Goal: Transaction & Acquisition: Book appointment/travel/reservation

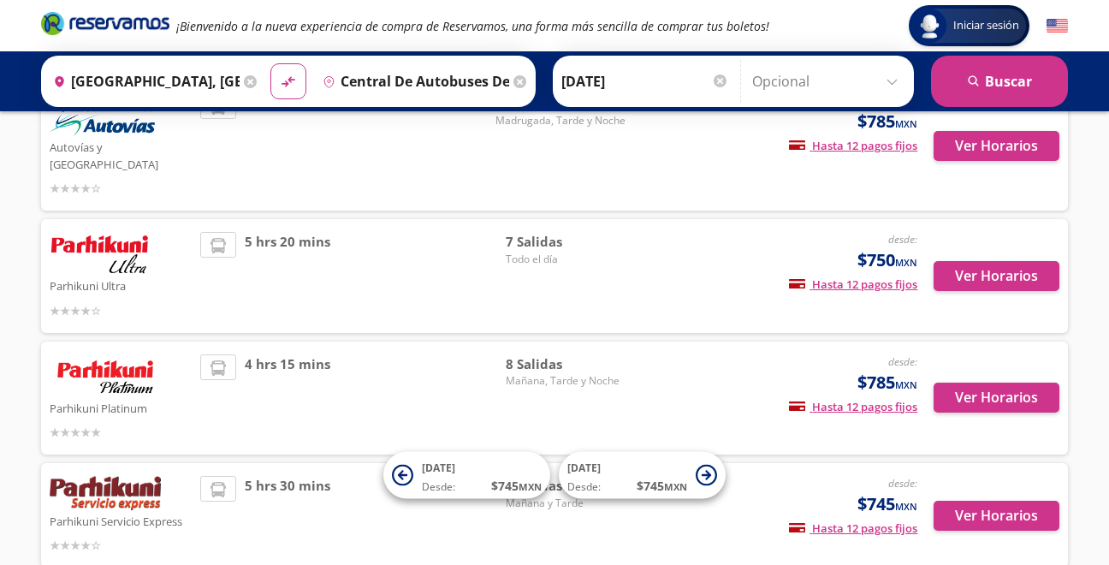
scroll to position [294, 0]
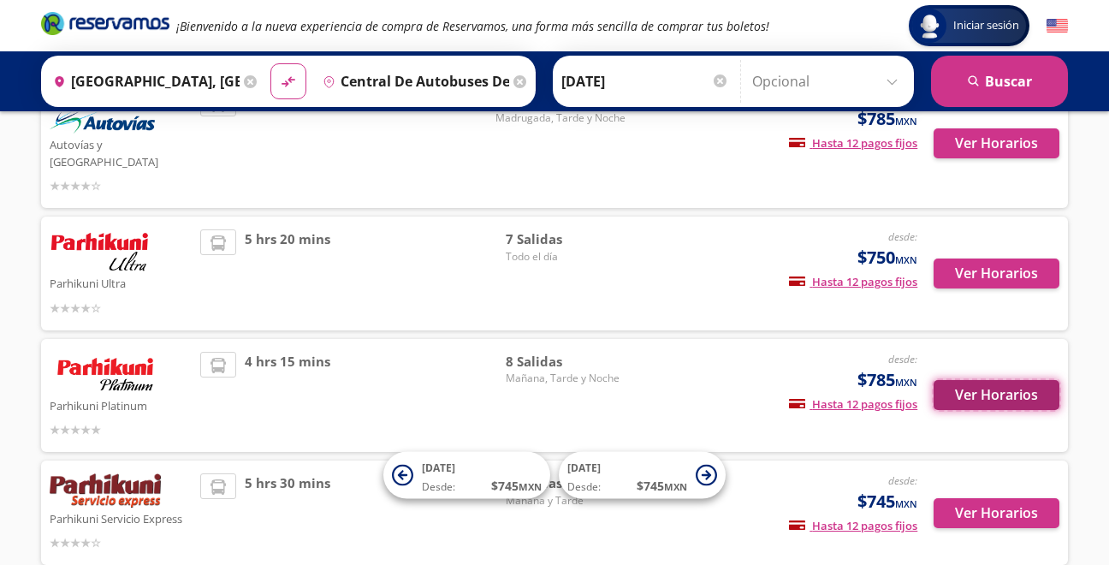
click at [978, 380] on button "Ver Horarios" at bounding box center [997, 395] width 126 height 30
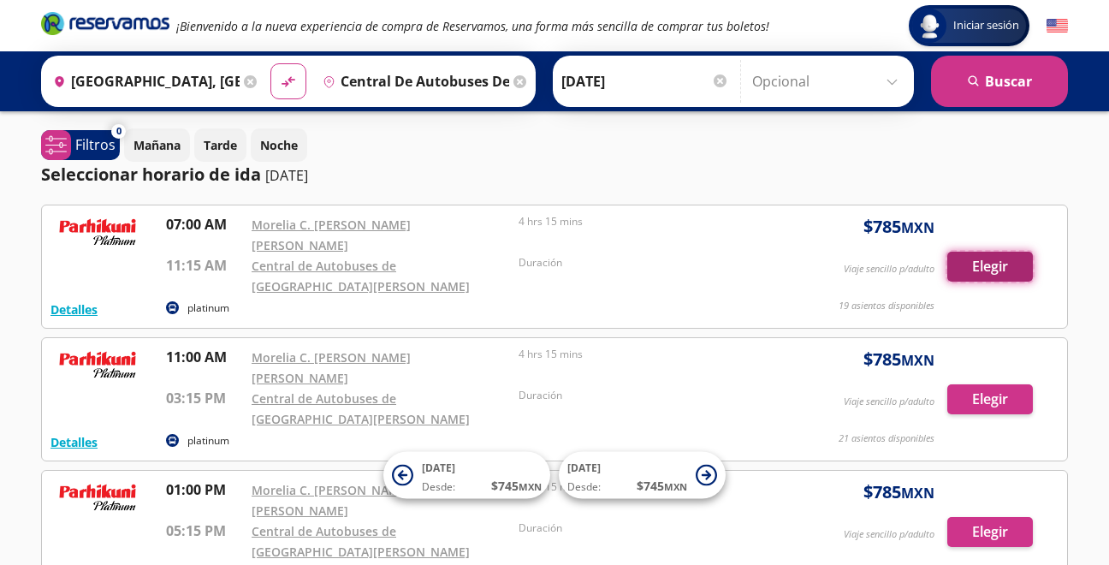
click at [977, 259] on button "Elegir" at bounding box center [991, 267] width 86 height 30
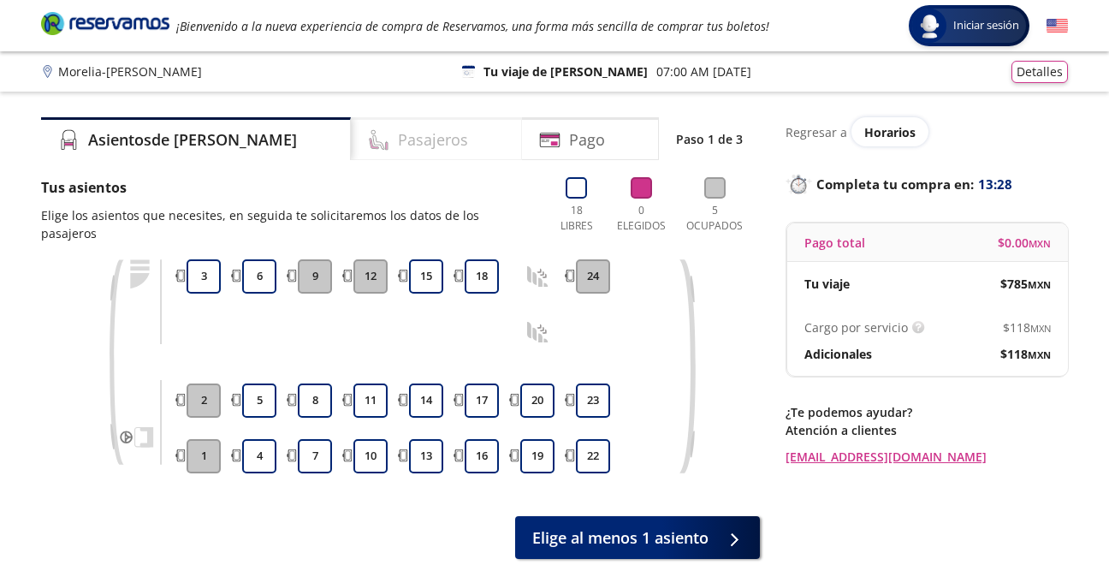
click at [398, 148] on h4 "Pasajeros" at bounding box center [433, 139] width 70 height 23
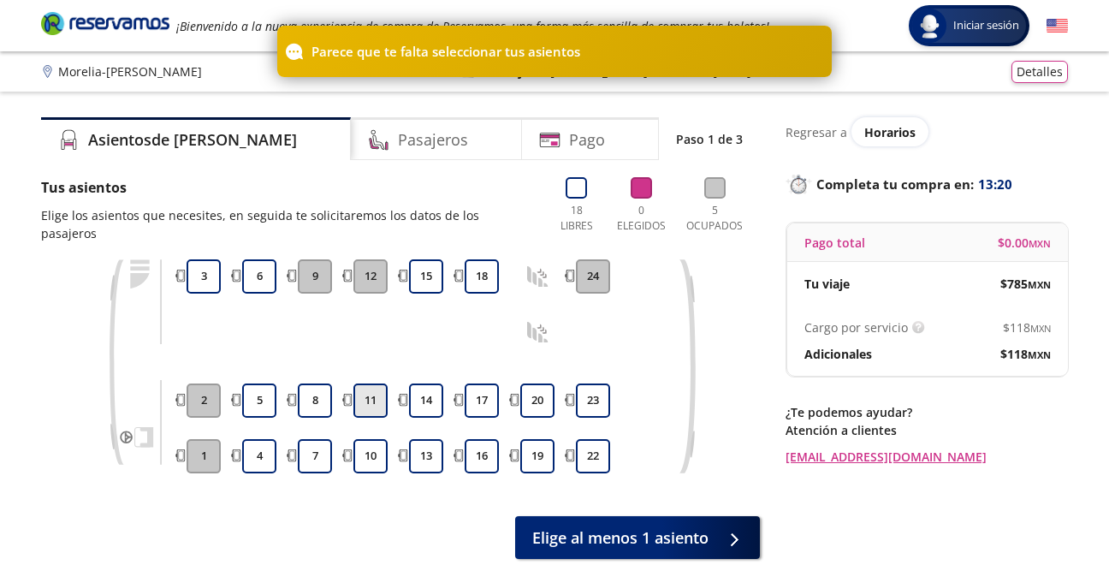
click at [368, 384] on button "11" at bounding box center [371, 401] width 34 height 34
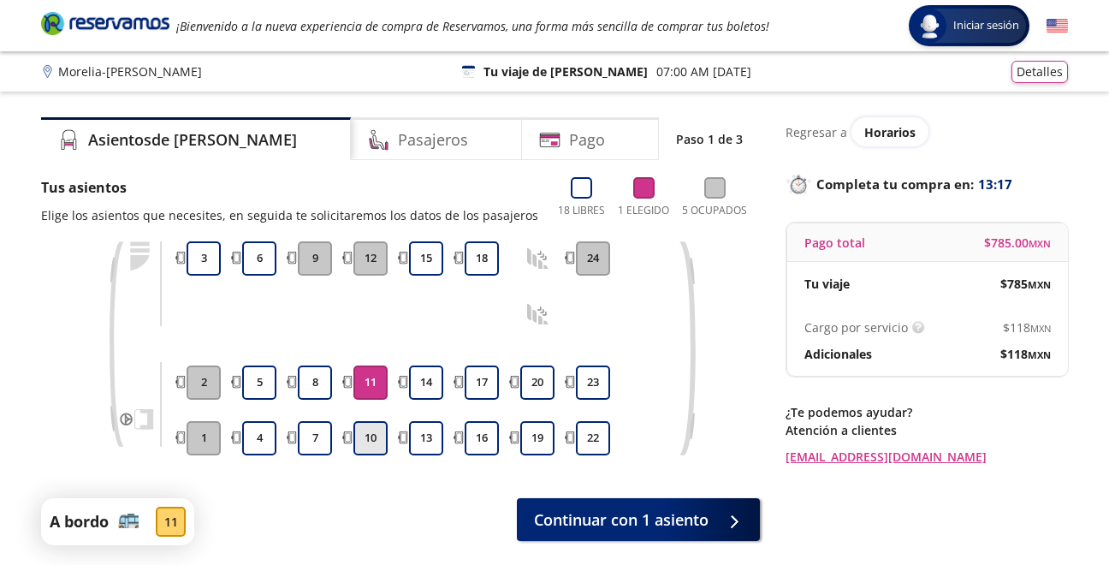
click at [374, 446] on button "10" at bounding box center [371, 438] width 34 height 34
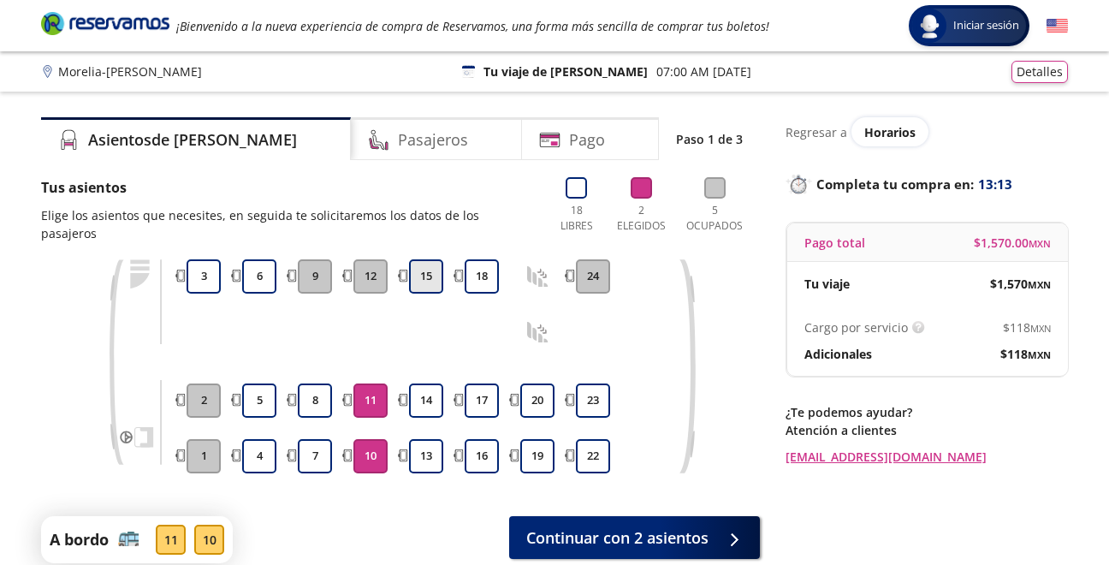
click at [431, 264] on button "15" at bounding box center [426, 276] width 34 height 34
click at [367, 384] on button "11" at bounding box center [371, 401] width 34 height 34
click at [370, 446] on button "10" at bounding box center [371, 456] width 34 height 34
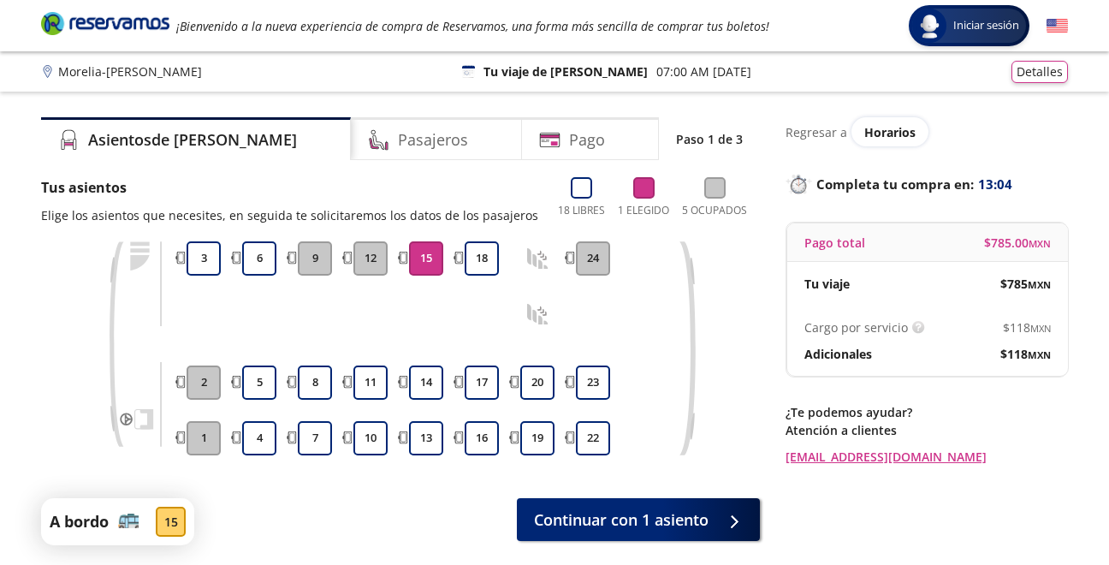
drag, startPoint x: 370, startPoint y: 437, endPoint x: 423, endPoint y: 266, distance: 179.3
click at [423, 266] on div "1 2 3 4 5 6 7 8 9 10 11 12 13 14 15 16 17 18 19 20 22 23 24" at bounding box center [426, 348] width 488 height 214
click at [423, 266] on button "15" at bounding box center [426, 258] width 34 height 34
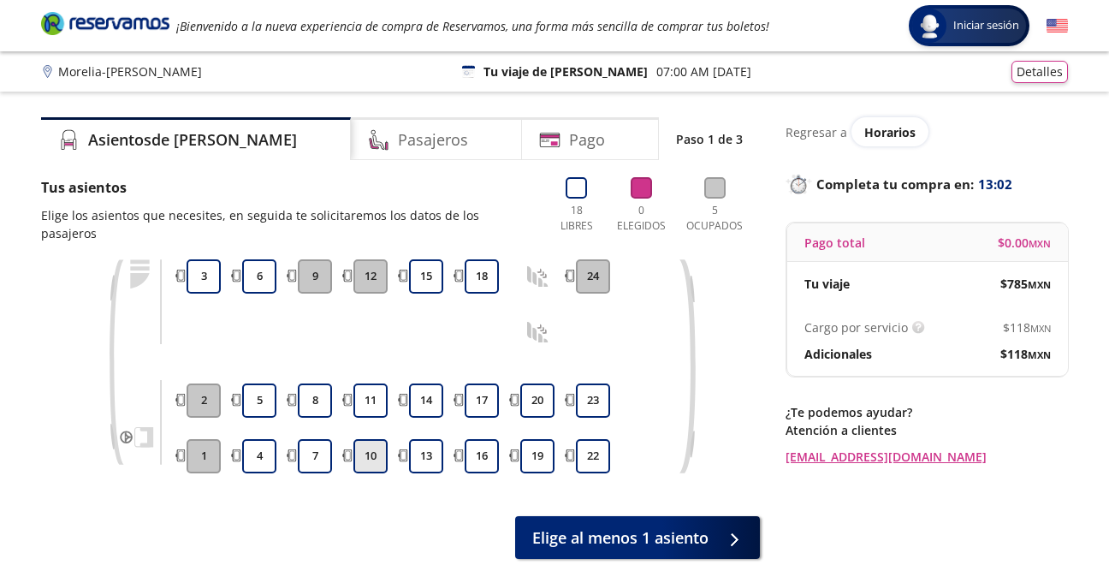
click at [380, 439] on button "10" at bounding box center [371, 456] width 34 height 34
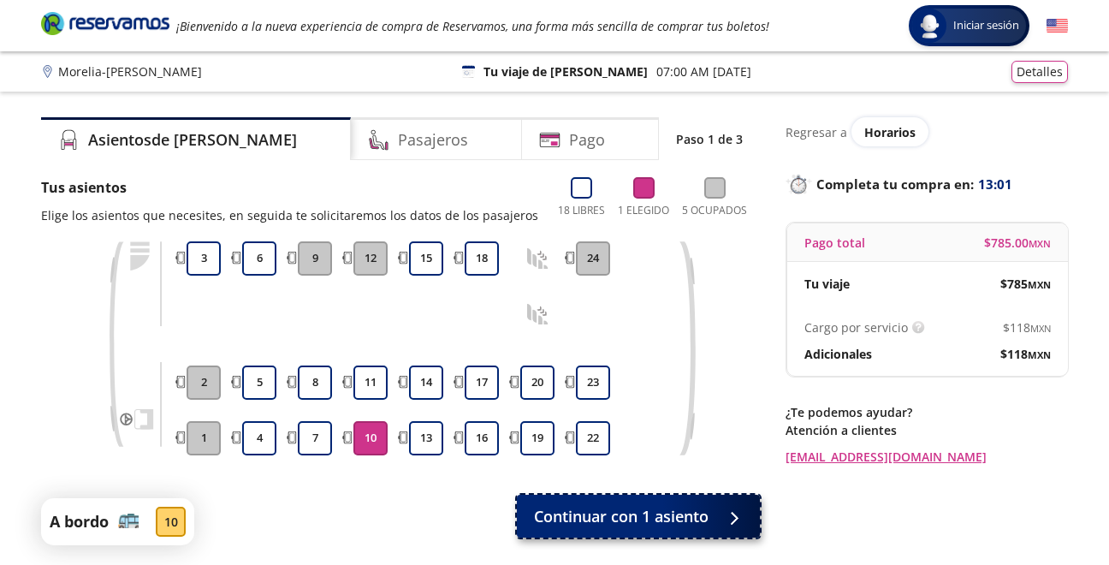
click at [624, 523] on span "Continuar con 1 asiento" at bounding box center [621, 516] width 175 height 23
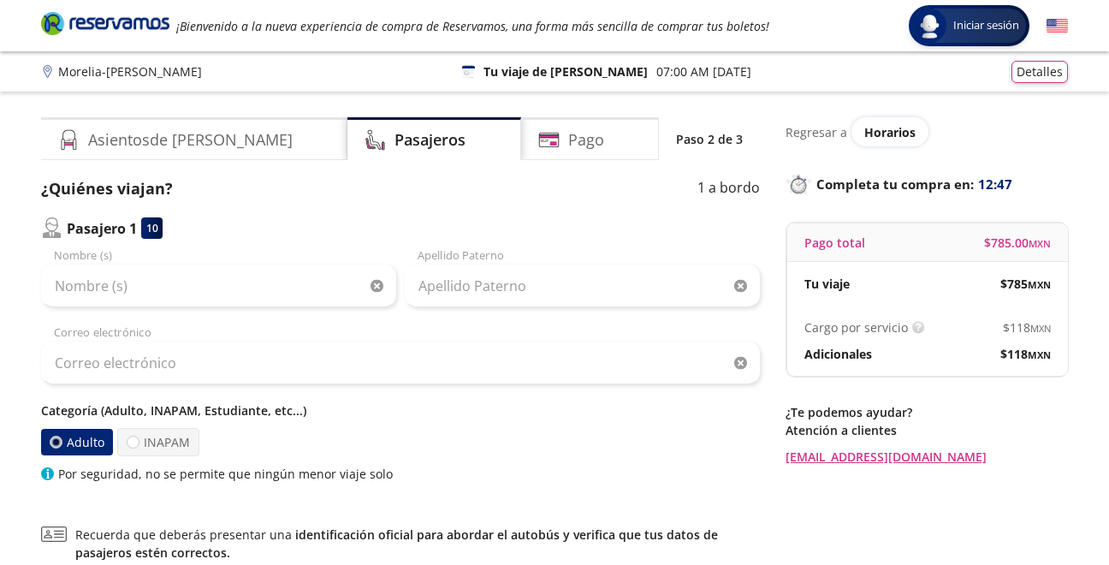
click at [860, 361] on p "Adicionales" at bounding box center [839, 354] width 68 height 18
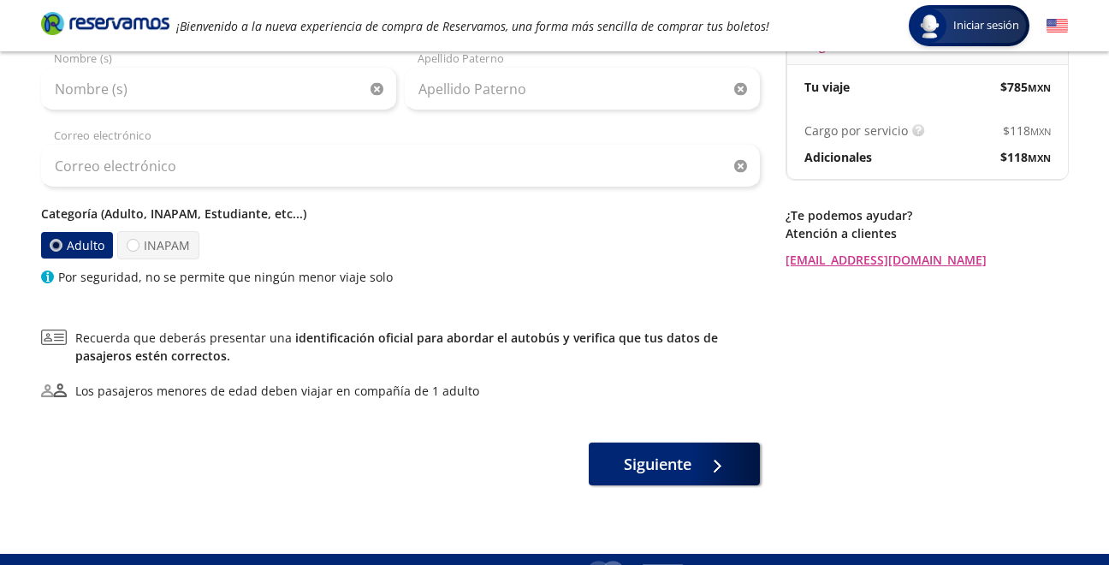
scroll to position [229, 0]
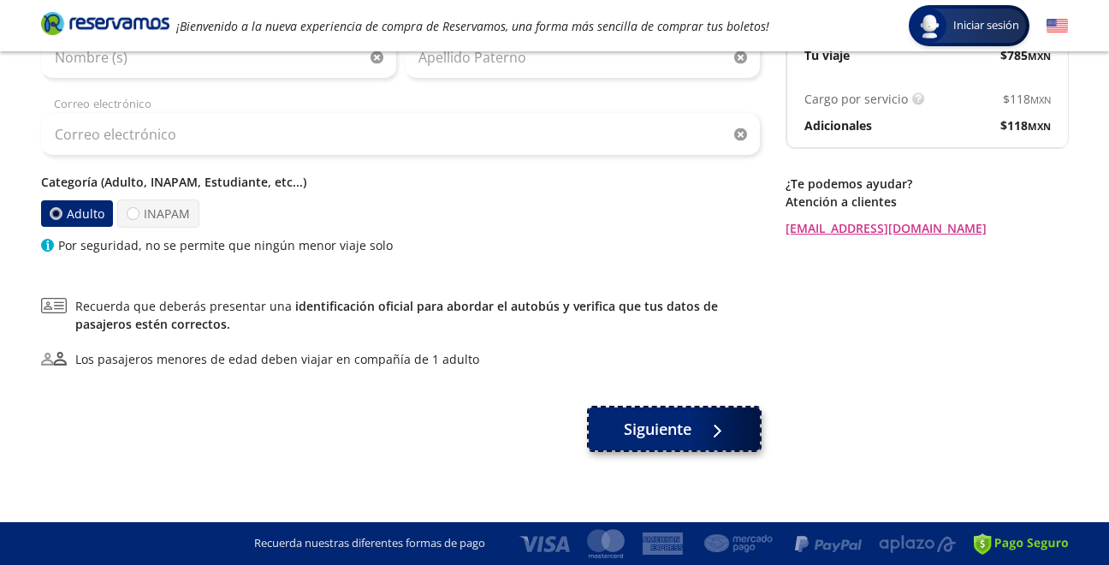
click at [712, 432] on div at bounding box center [713, 429] width 26 height 21
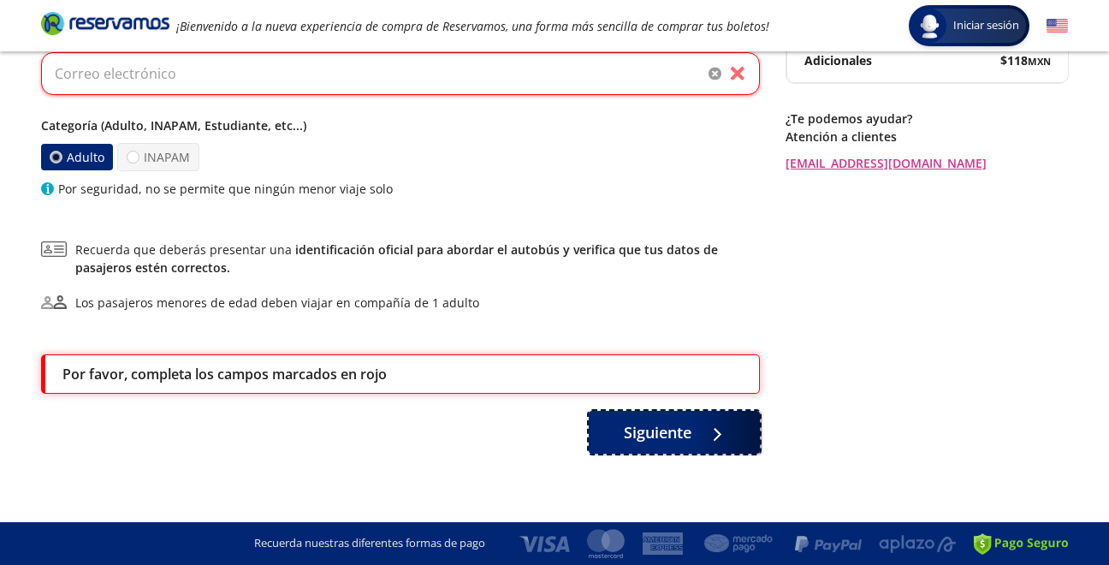
scroll to position [0, 0]
